Goal: Information Seeking & Learning: Learn about a topic

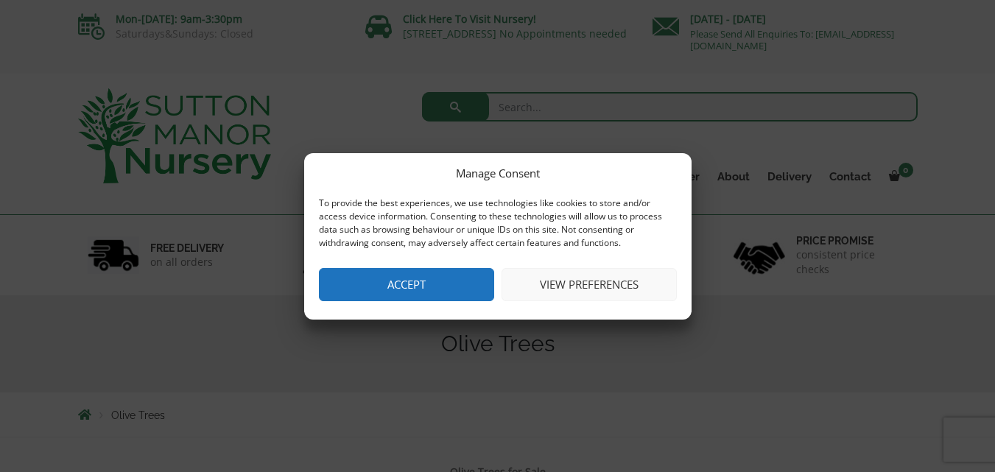
click at [457, 284] on button "Accept" at bounding box center [406, 284] width 175 height 33
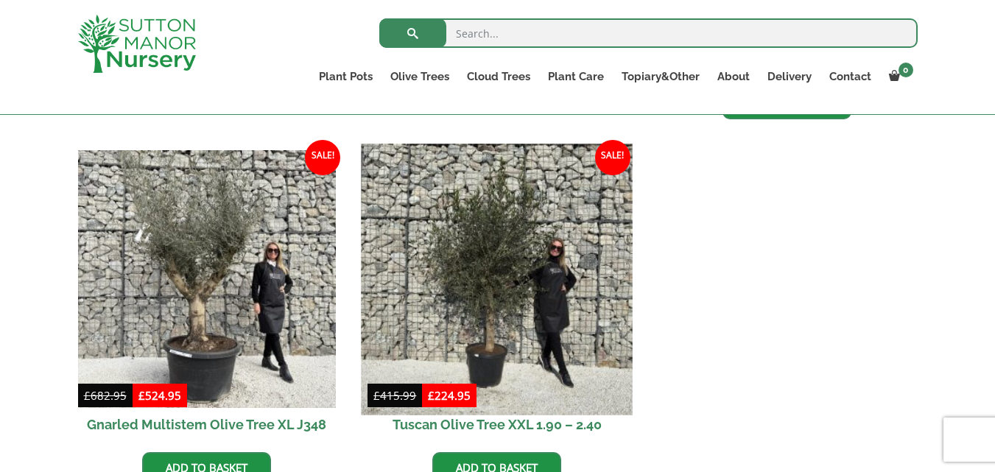
scroll to position [860, 0]
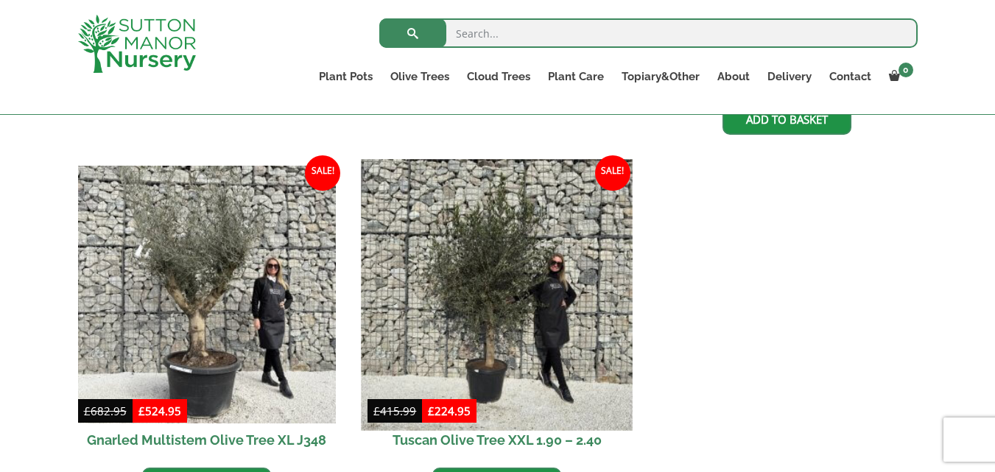
click at [514, 272] on img at bounding box center [497, 294] width 271 height 271
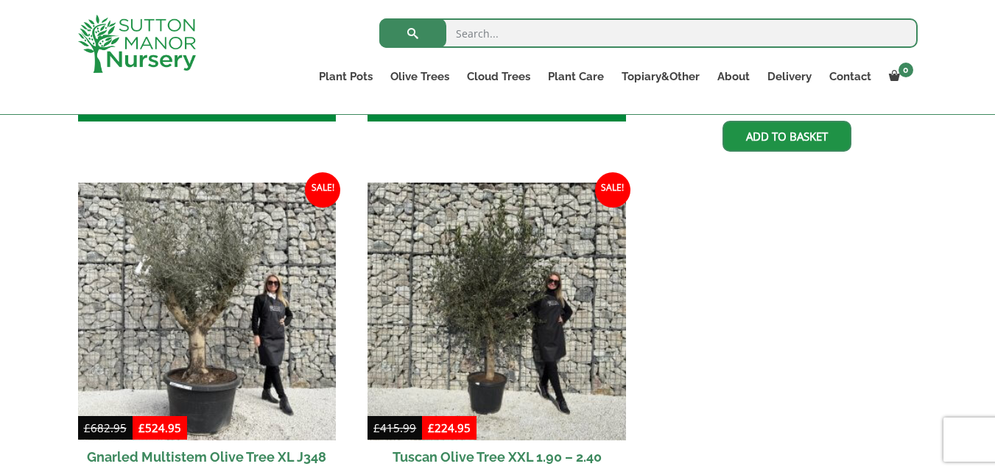
scroll to position [860, 0]
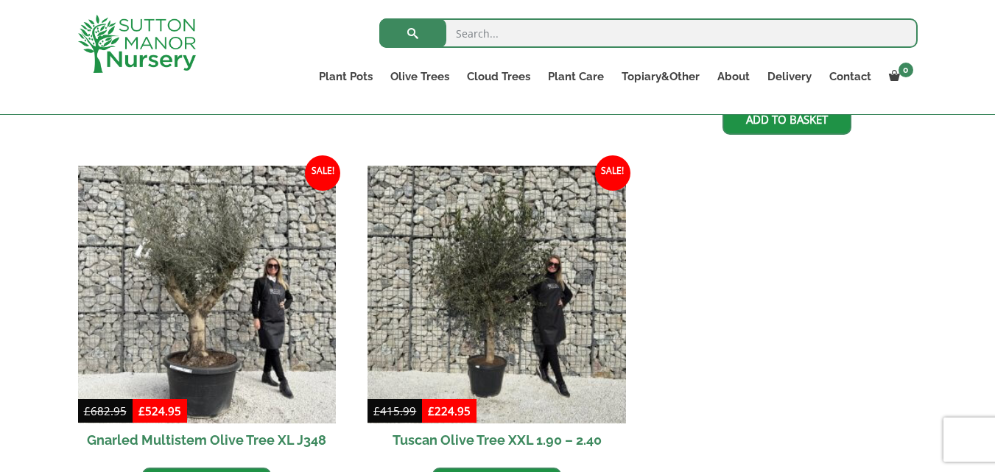
click at [473, 30] on input "search" at bounding box center [648, 32] width 538 height 29
type input "lemon plants"
click at [379, 18] on button "submit" at bounding box center [412, 32] width 67 height 29
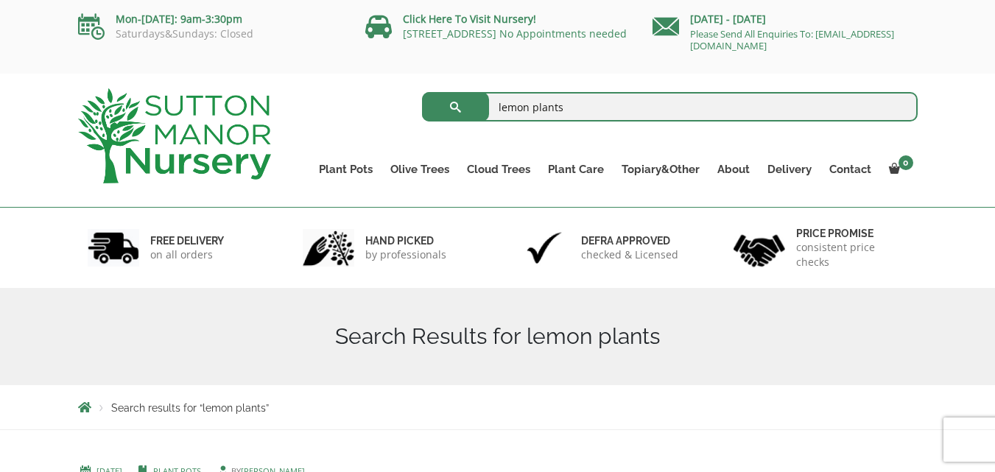
drag, startPoint x: 562, startPoint y: 111, endPoint x: 528, endPoint y: 107, distance: 34.2
click at [528, 107] on input "lemon plants" at bounding box center [670, 106] width 496 height 29
type input "lemon trees"
click at [422, 92] on button "submit" at bounding box center [455, 106] width 67 height 29
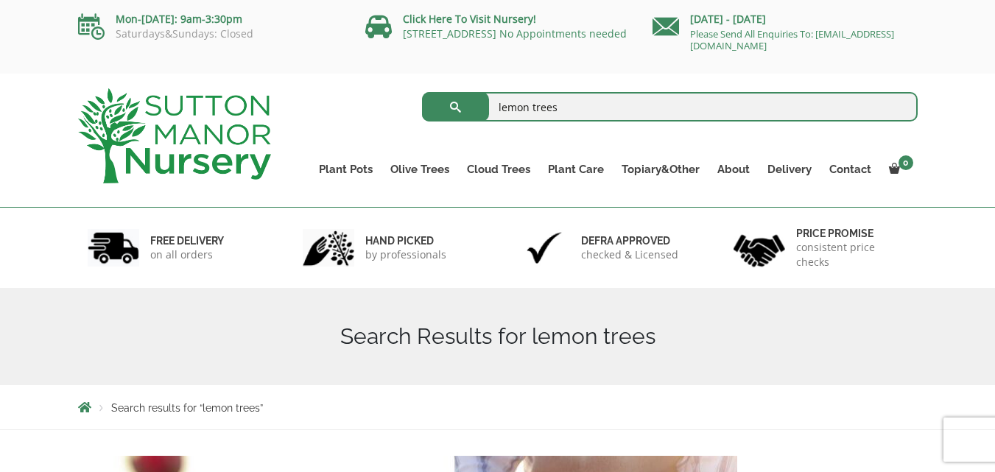
drag, startPoint x: 568, startPoint y: 112, endPoint x: 532, endPoint y: 109, distance: 36.2
click at [532, 109] on input "lemon trees" at bounding box center [670, 106] width 496 height 29
type input "lemon [PERSON_NAME]"
click at [422, 92] on button "submit" at bounding box center [455, 106] width 67 height 29
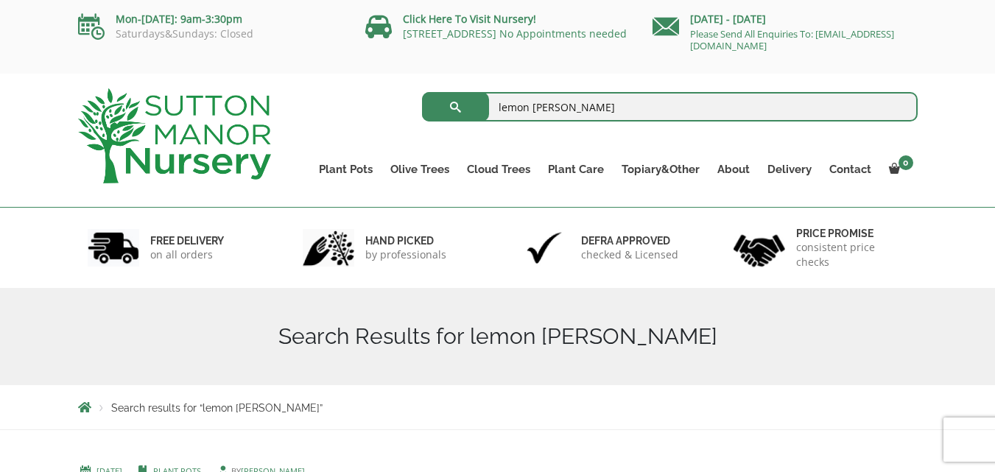
click at [547, 106] on input "lemon [PERSON_NAME]" at bounding box center [670, 106] width 496 height 29
drag, startPoint x: 560, startPoint y: 105, endPoint x: 399, endPoint y: 101, distance: 160.6
click at [399, 101] on div "lemon bush Search for:" at bounding box center [605, 106] width 625 height 37
type input "banana trees"
click at [422, 92] on button "submit" at bounding box center [455, 106] width 67 height 29
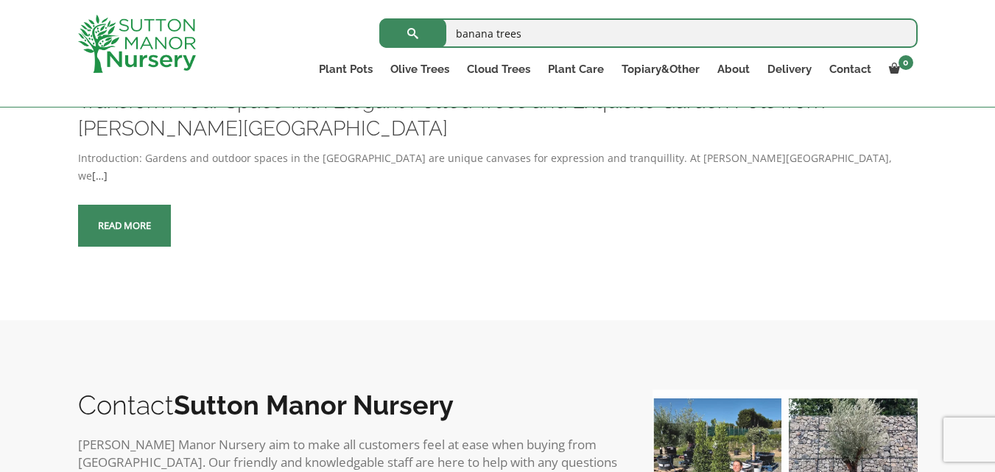
scroll to position [718, 0]
